Goal: Task Accomplishment & Management: Use online tool/utility

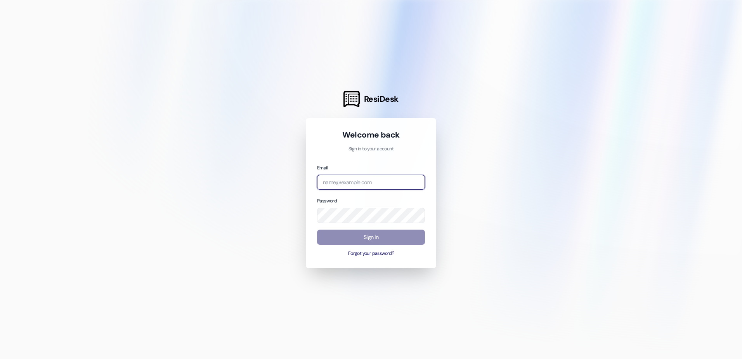
type input "[EMAIL_ADDRESS][DOMAIN_NAME]"
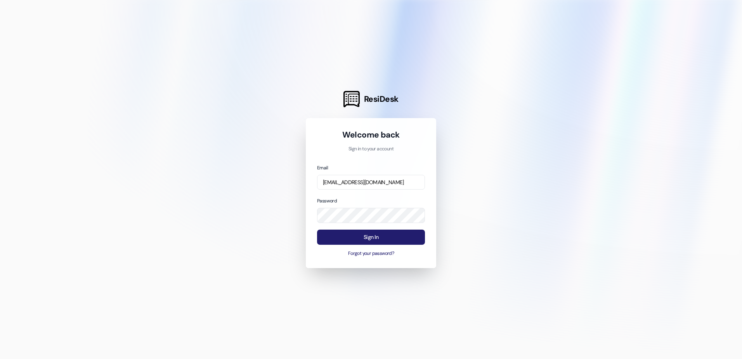
click at [402, 238] on button "Sign In" at bounding box center [371, 236] width 108 height 15
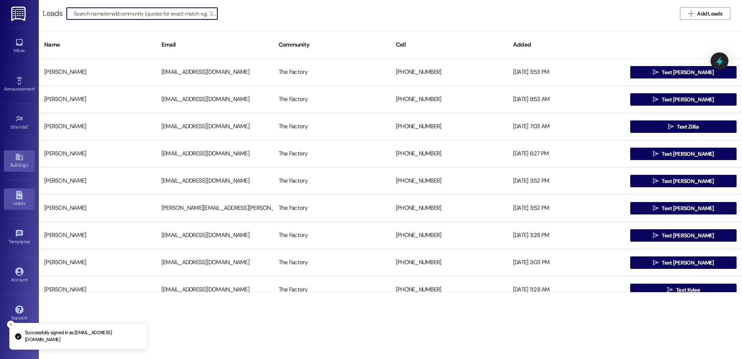
click at [23, 156] on icon at bounding box center [19, 157] width 9 height 9
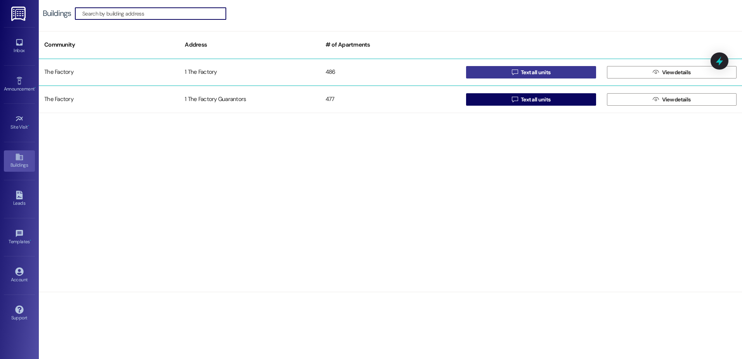
click at [549, 72] on span "Text all units" at bounding box center [535, 72] width 29 height 8
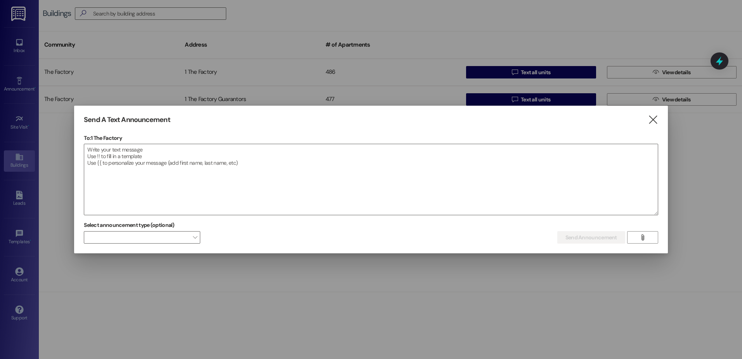
click at [649, 116] on icon "" at bounding box center [653, 120] width 10 height 8
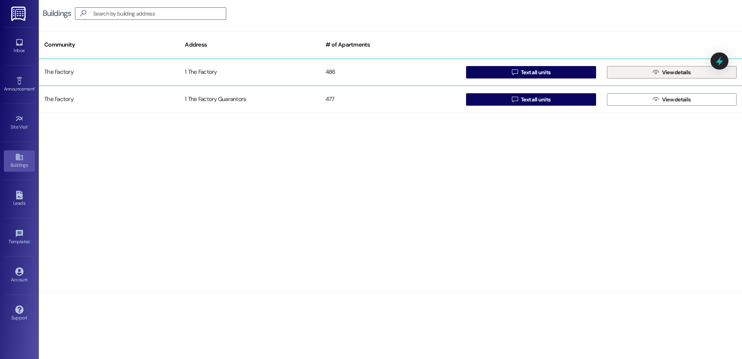
click at [630, 76] on button " View details" at bounding box center [672, 72] width 130 height 12
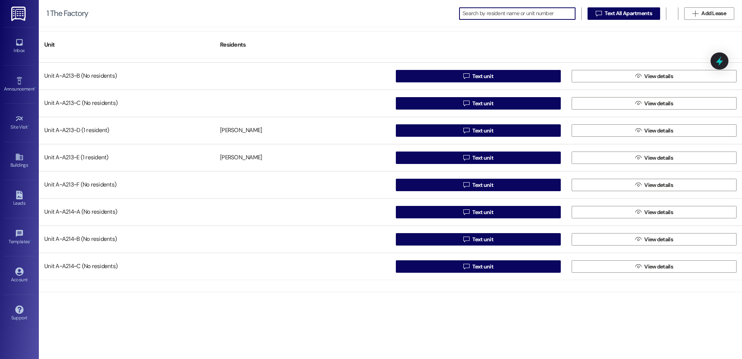
scroll to position [3299, 0]
